Goal: Information Seeking & Learning: Learn about a topic

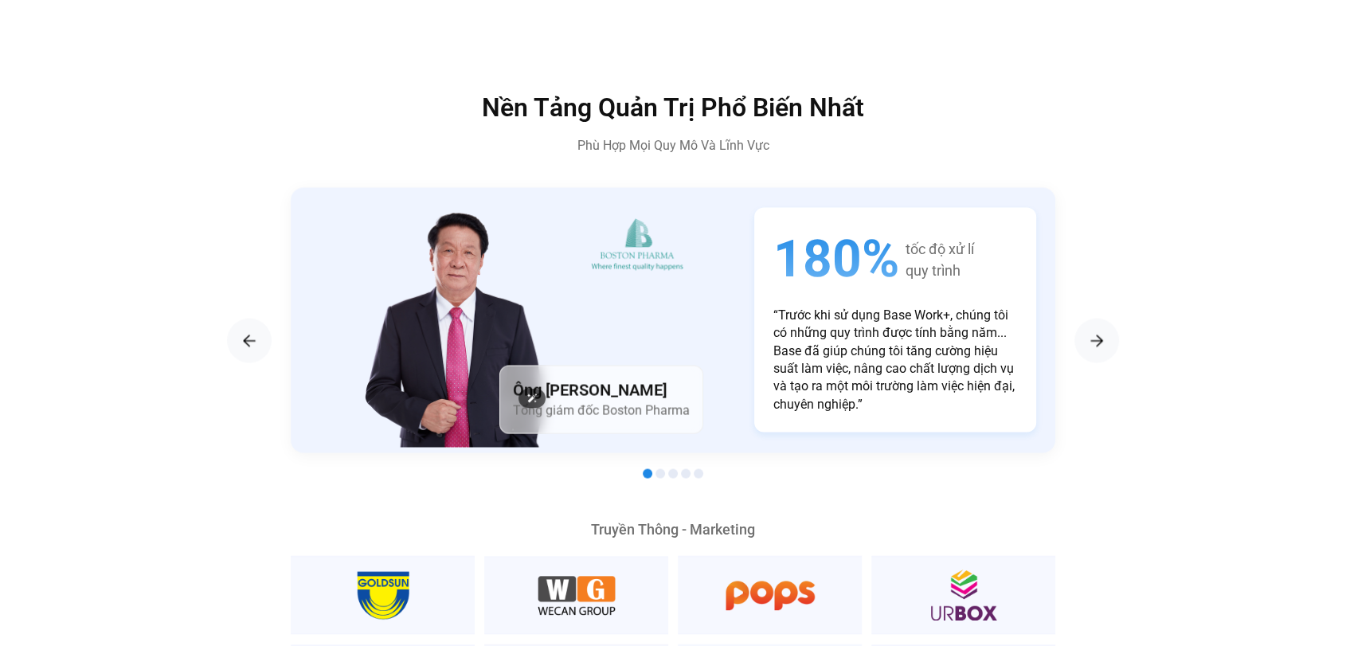
scroll to position [2729, 0]
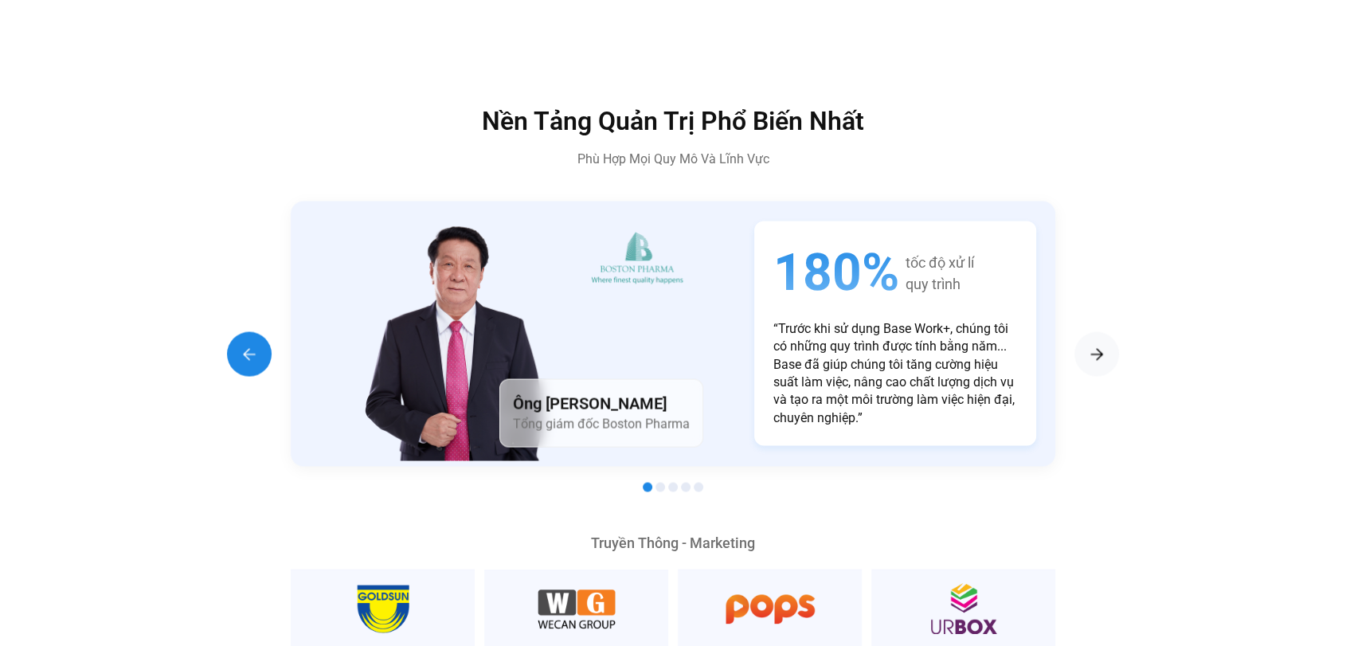
click at [249, 344] on img "Previous slide" at bounding box center [249, 353] width 19 height 19
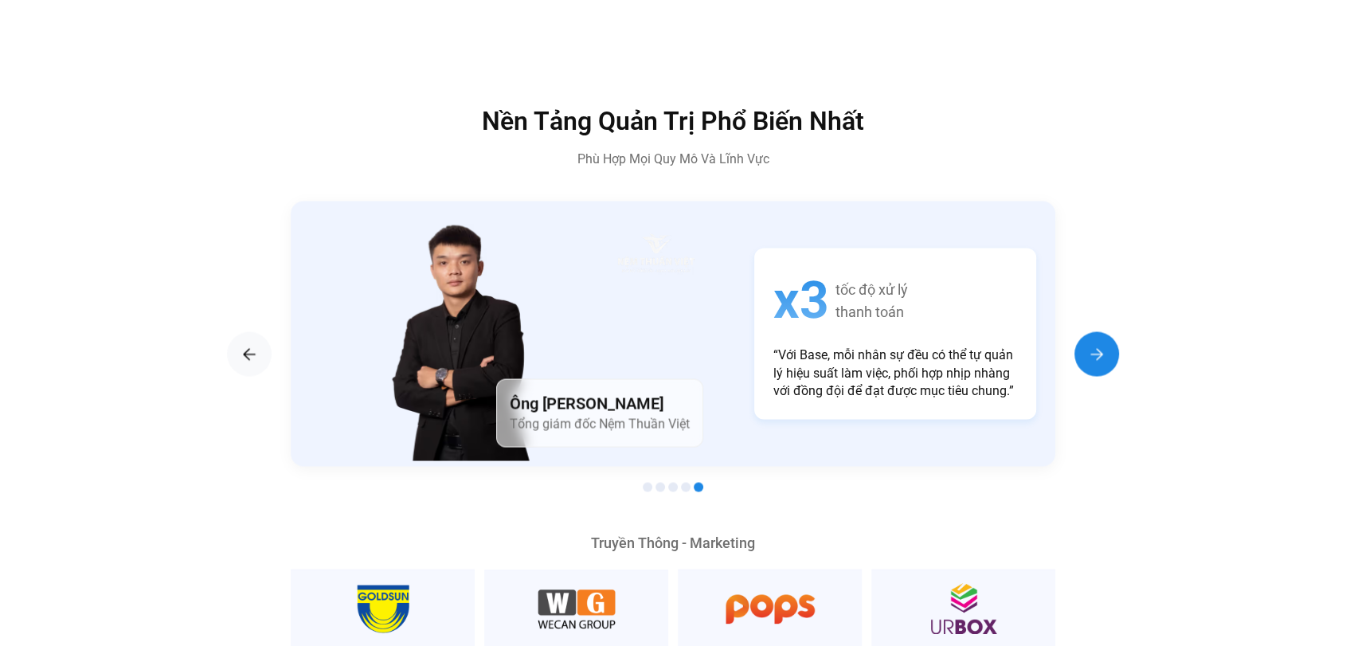
click at [1093, 344] on img "Next slide" at bounding box center [1096, 353] width 19 height 19
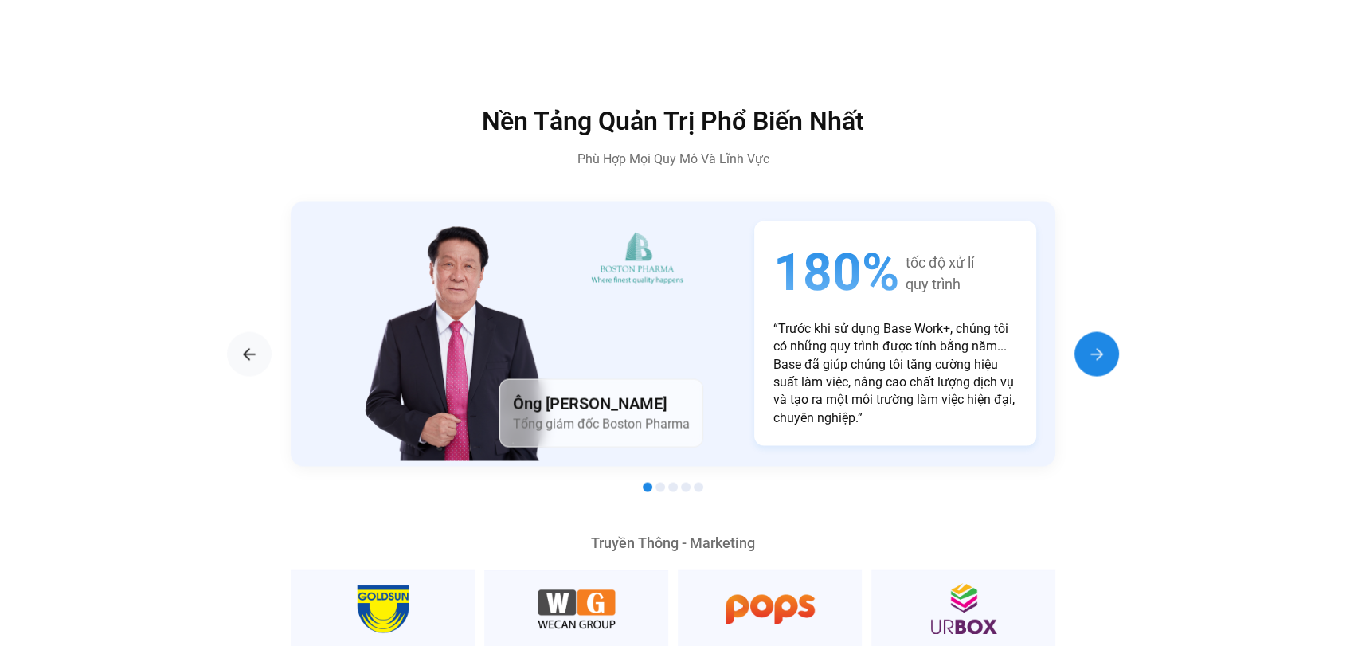
click at [1093, 344] on img "Next slide" at bounding box center [1096, 353] width 19 height 19
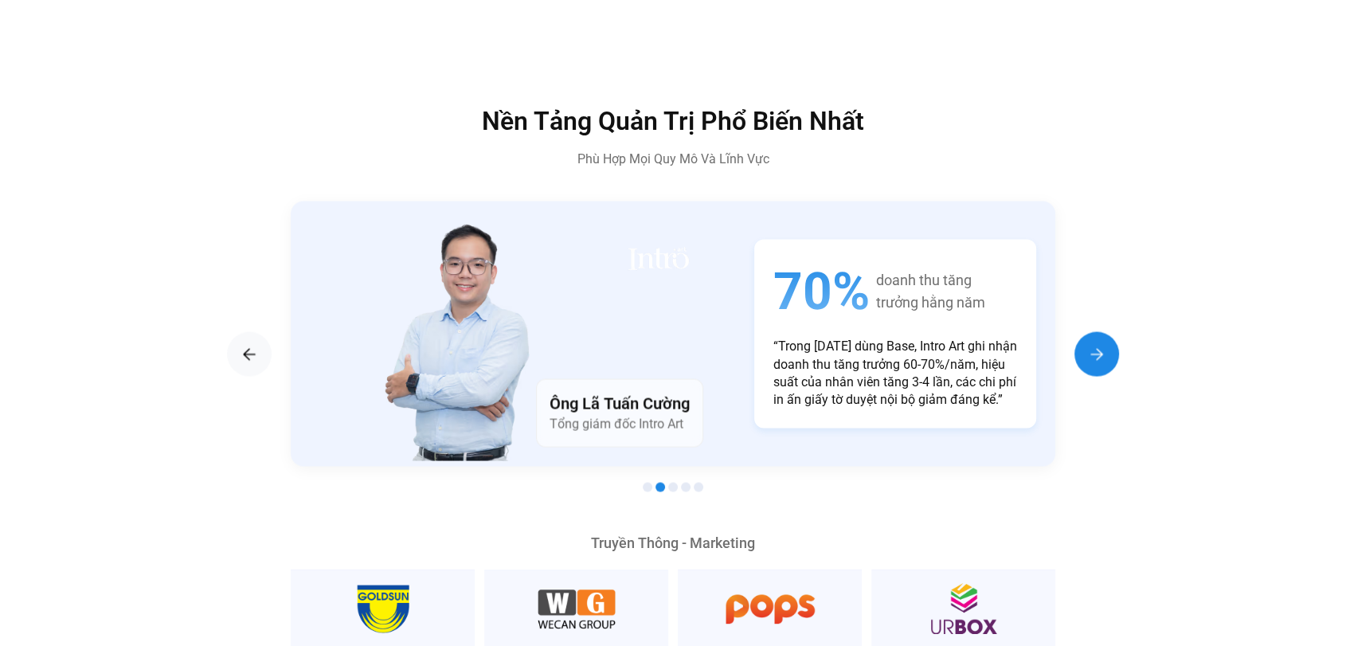
click at [1093, 344] on img "Next slide" at bounding box center [1096, 353] width 19 height 19
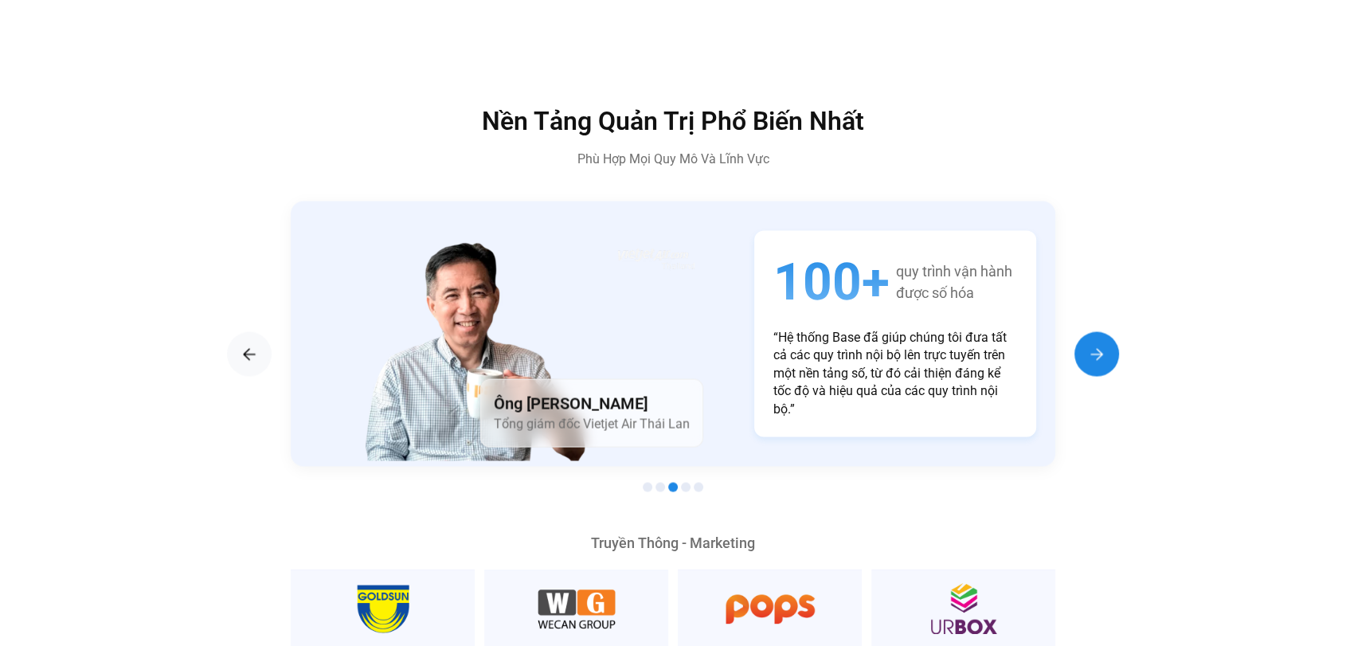
click at [1093, 344] on img "Next slide" at bounding box center [1096, 353] width 19 height 19
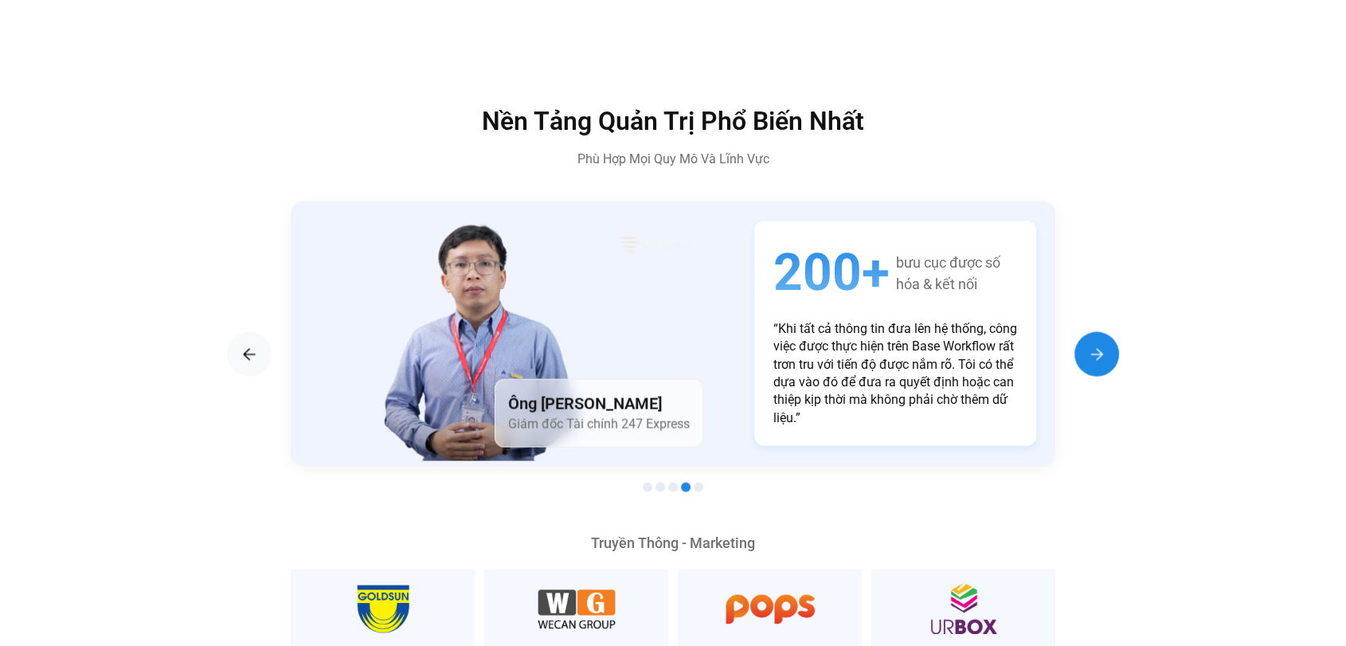
click at [1093, 344] on img "Next slide" at bounding box center [1096, 353] width 19 height 19
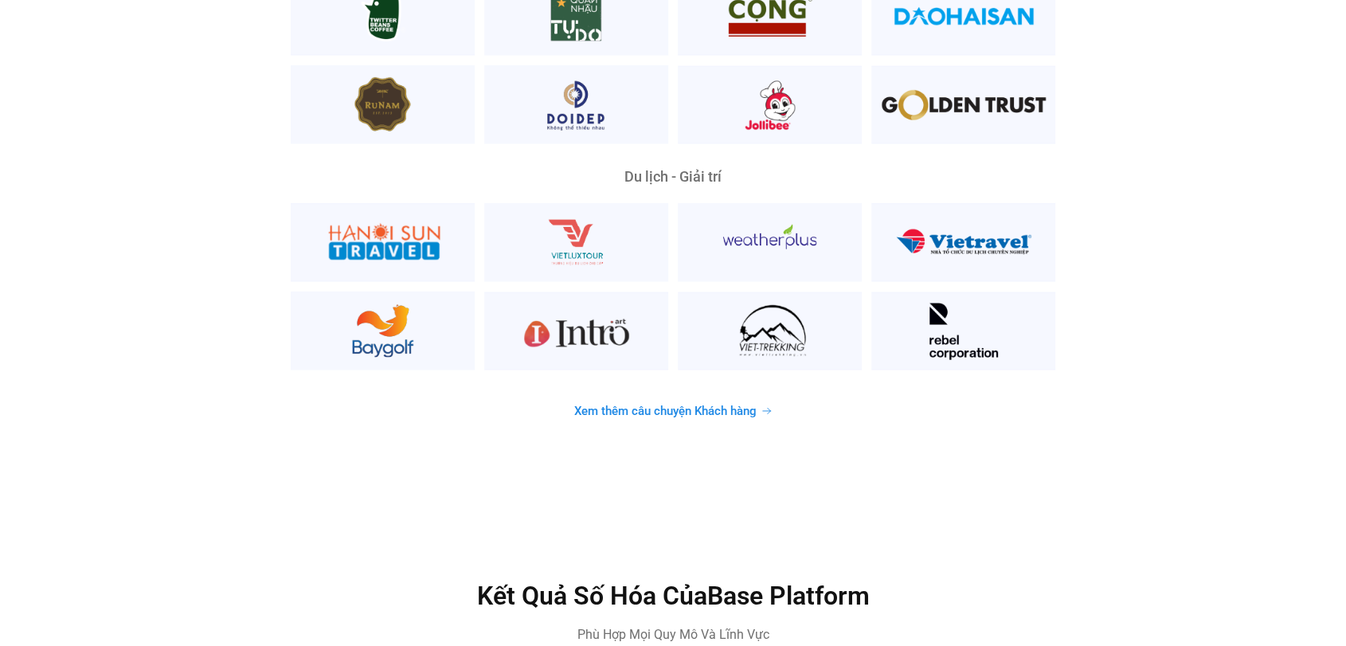
scroll to position [4229, 0]
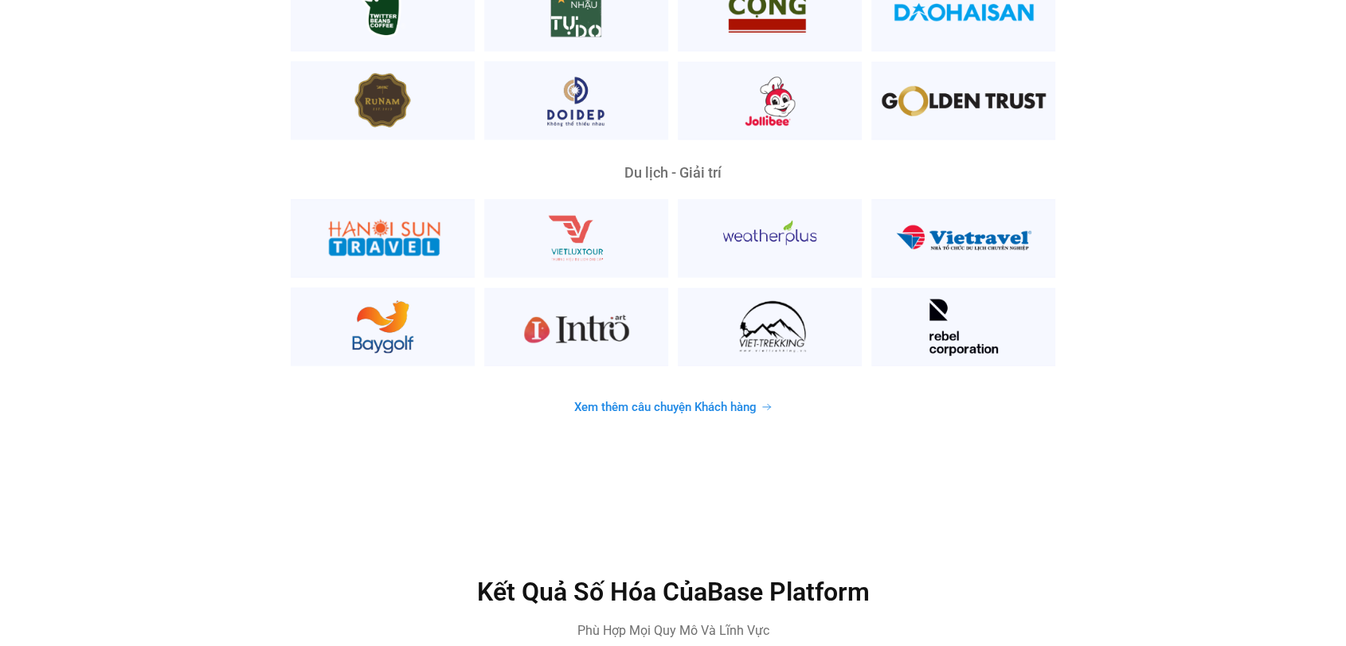
click at [758, 392] on link "Xem thêm câu chuyện Khách hàng" at bounding box center [673, 407] width 237 height 31
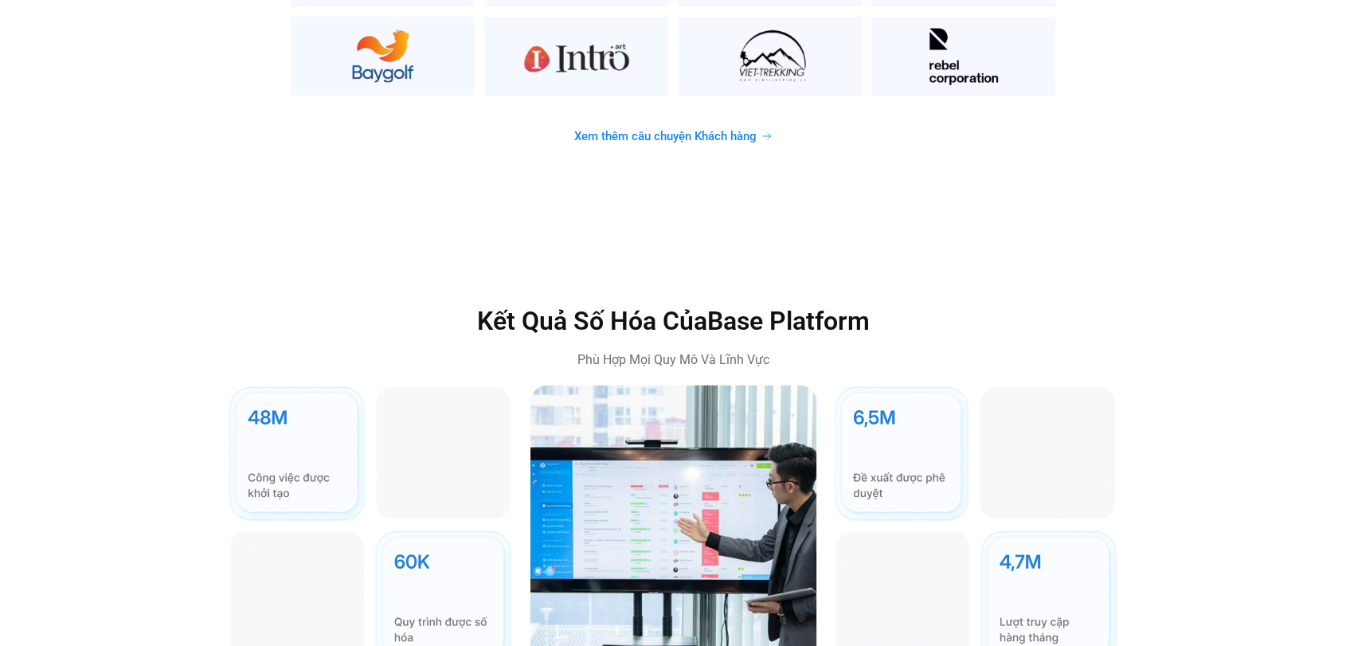
scroll to position [4502, 0]
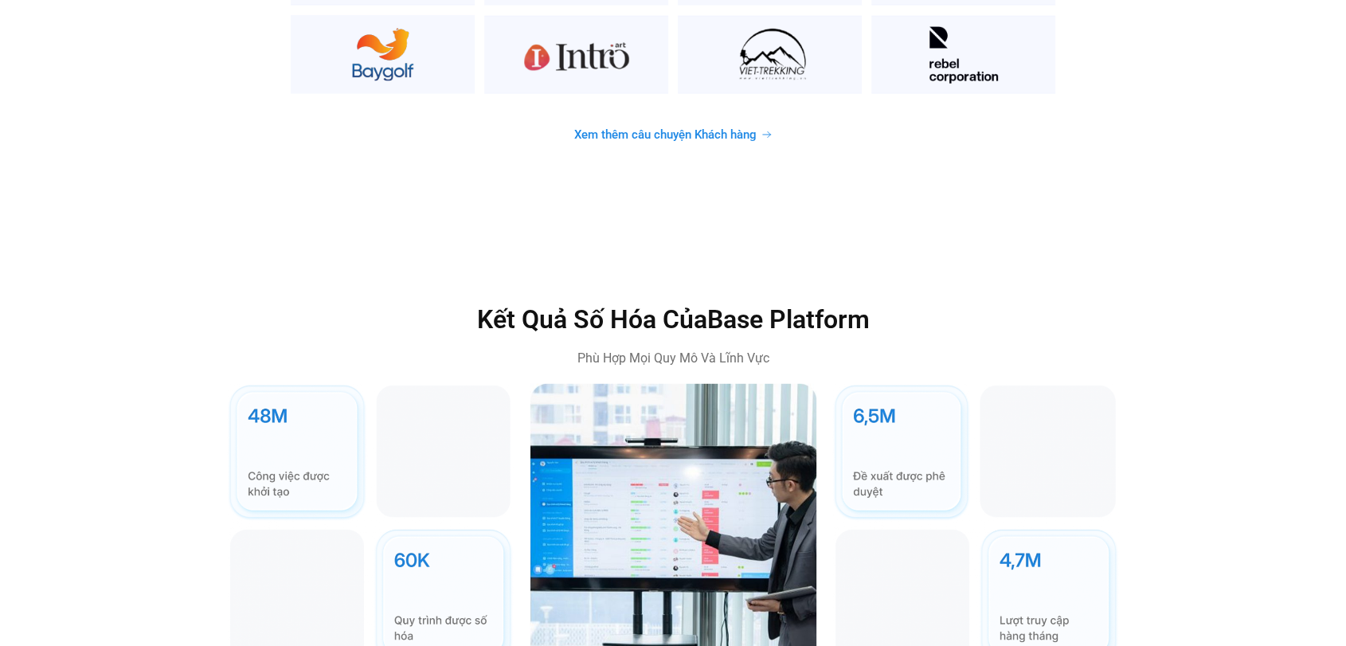
click at [723, 129] on span "Xem thêm câu chuyện Khách hàng" at bounding box center [665, 135] width 182 height 12
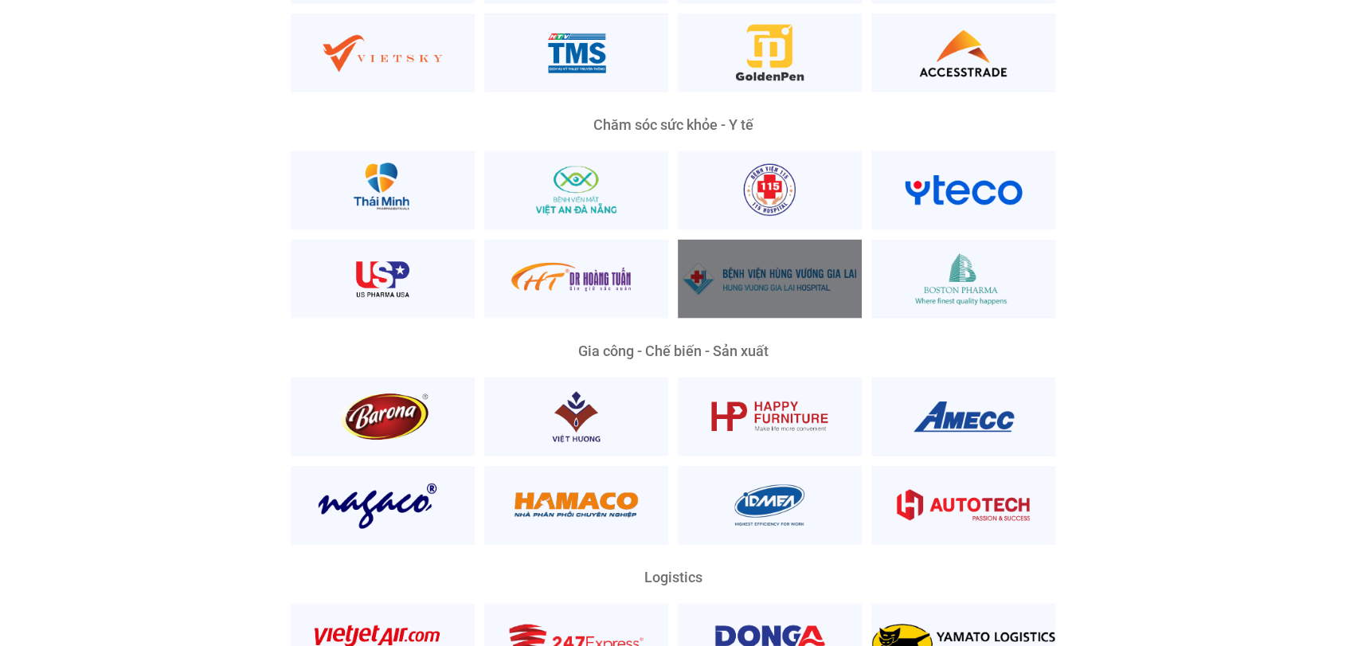
scroll to position [3373, 0]
